Goal: Use online tool/utility: Utilize a website feature to perform a specific function

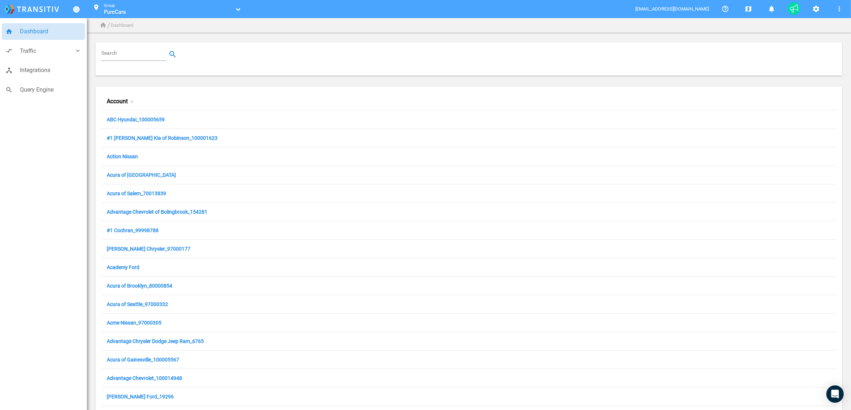
click at [128, 56] on input "Search" at bounding box center [135, 54] width 68 height 9
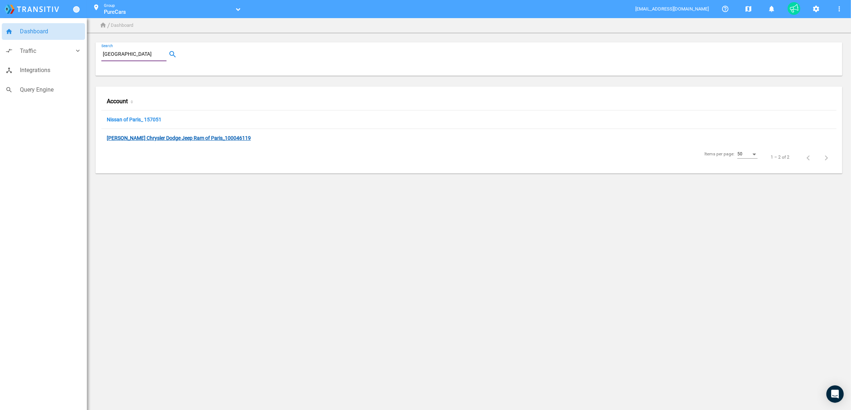
type input "[GEOGRAPHIC_DATA]"
click at [122, 142] on link "[PERSON_NAME] Chrysler Dodge Jeep Ram of Paris_100046119" at bounding box center [179, 138] width 144 height 7
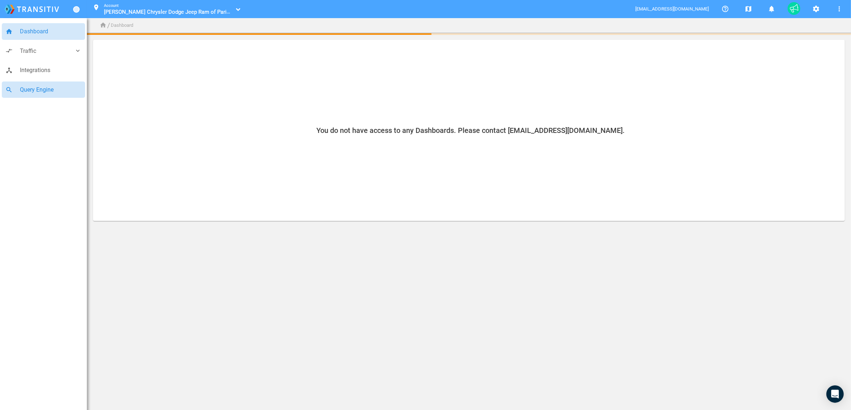
click at [42, 89] on span "Query Engine" at bounding box center [51, 89] width 62 height 9
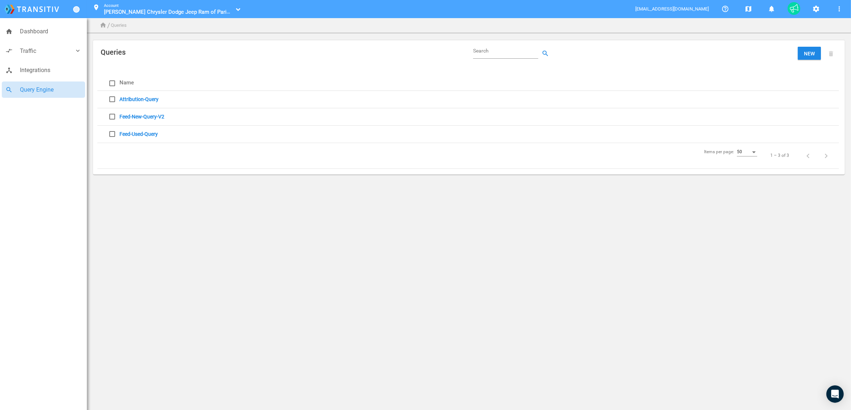
click at [141, 114] on link "Feed-New-Query-V2" at bounding box center [141, 117] width 45 height 6
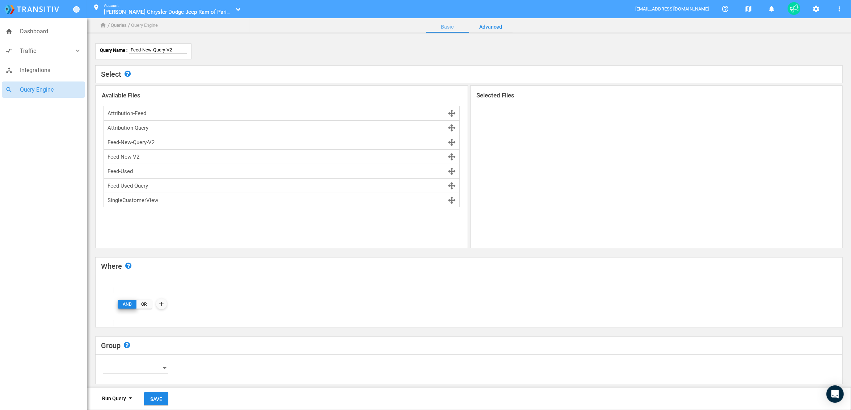
click at [489, 21] on link "Advanced" at bounding box center [490, 26] width 43 height 17
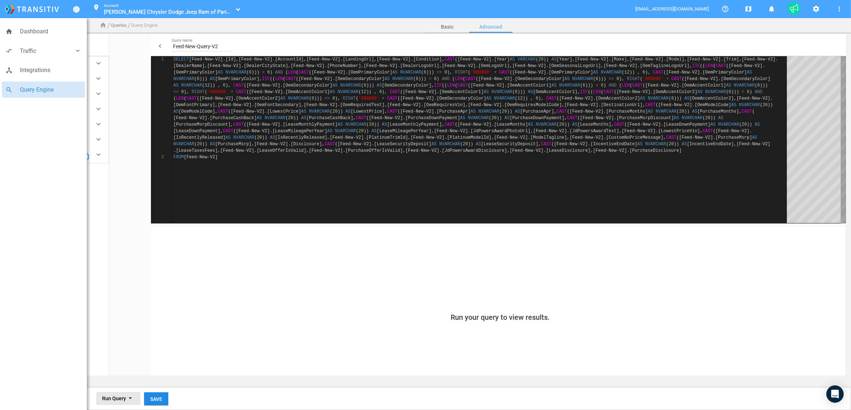
click at [118, 401] on span "Run Query arrow_drop_down" at bounding box center [118, 398] width 33 height 6
click at [119, 383] on button "Run Full Query help" at bounding box center [150, 380] width 109 height 17
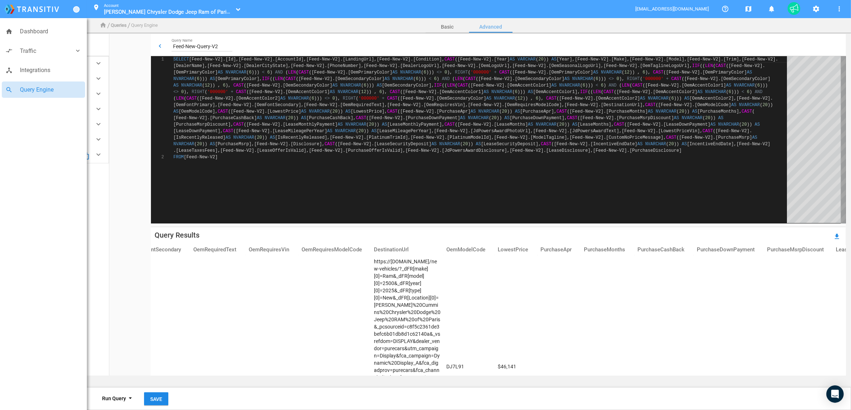
scroll to position [0, 1017]
